Goal: Find specific page/section: Find specific page/section

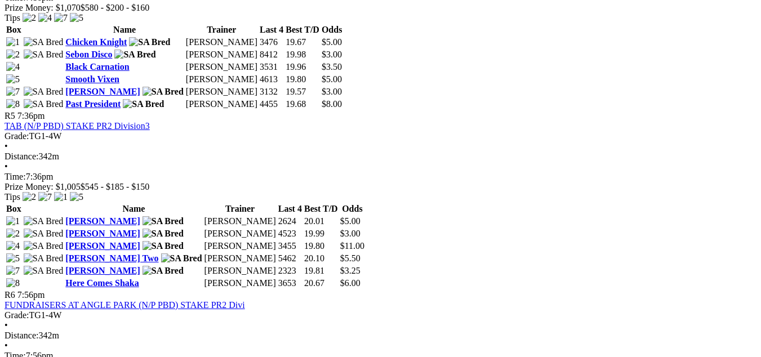
scroll to position [1239, 0]
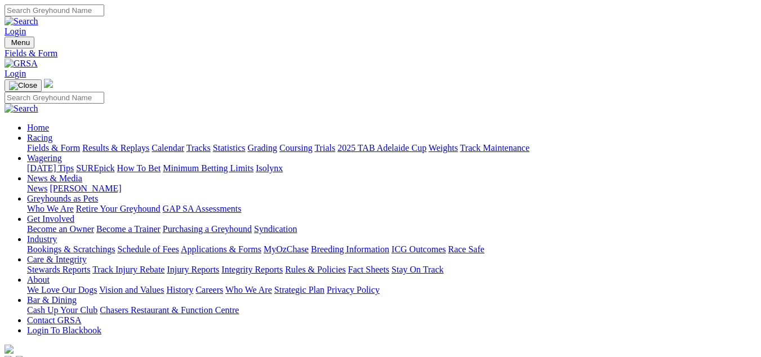
scroll to position [56, 0]
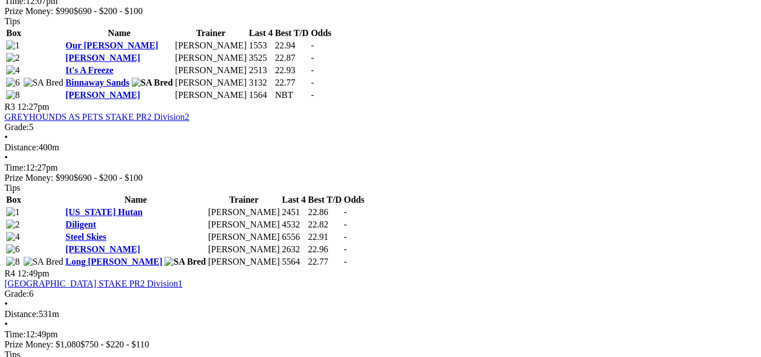
scroll to position [563, 0]
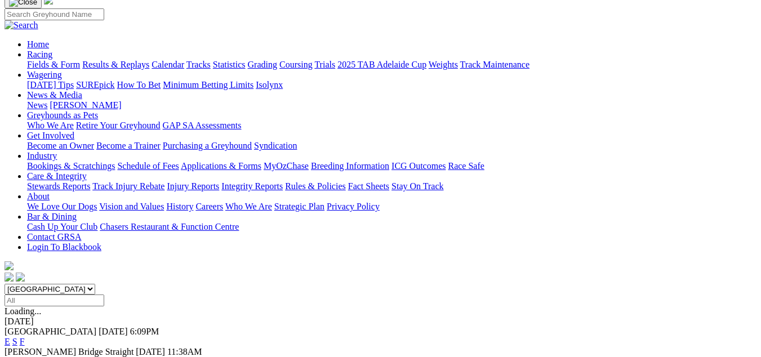
scroll to position [140, 0]
